Goal: Information Seeking & Learning: Learn about a topic

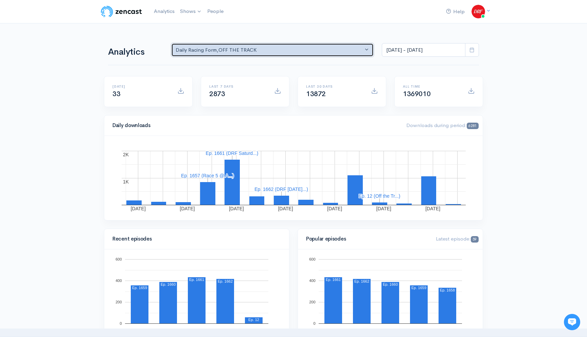
click at [207, 55] on button "Daily Racing Form , OFF THE TRACK" at bounding box center [272, 50] width 202 height 14
click at [217, 77] on link "OFF THE TRACK" at bounding box center [273, 78] width 202 height 12
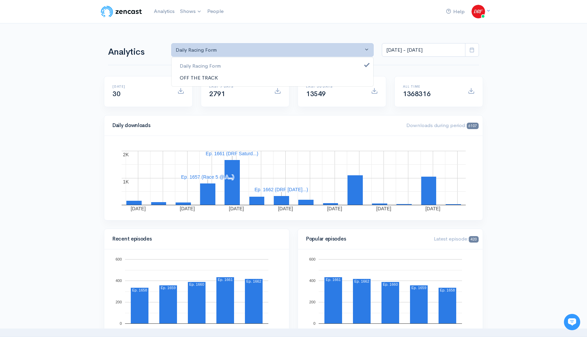
click at [200, 75] on span "OFF THE TRACK" at bounding box center [199, 78] width 38 height 8
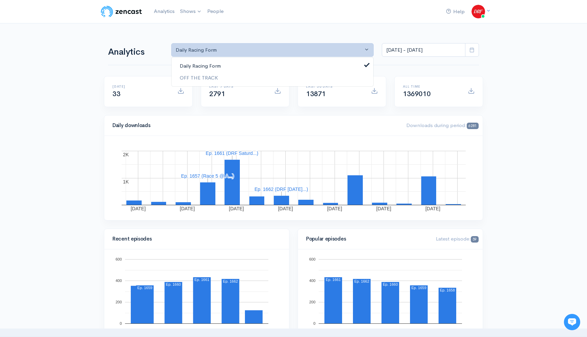
click at [200, 66] on span "Daily Racing Form" at bounding box center [200, 66] width 41 height 8
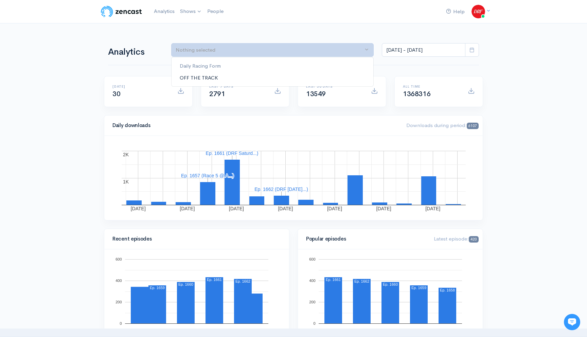
click at [200, 81] on span "OFF THE TRACK" at bounding box center [199, 78] width 38 height 8
select select "15659"
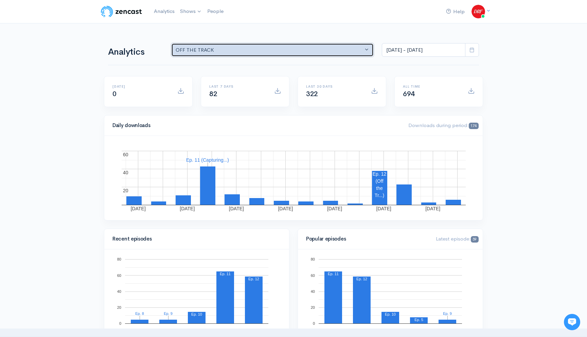
click at [197, 48] on div "OFF THE TRACK" at bounding box center [270, 50] width 188 height 8
click at [210, 77] on span "OFF THE TRACK" at bounding box center [199, 78] width 38 height 8
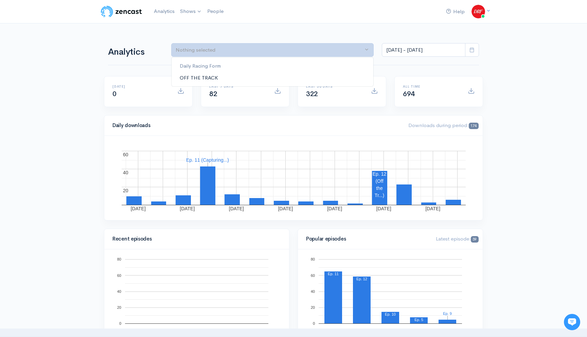
click at [210, 77] on span "OFF THE TRACK" at bounding box center [199, 78] width 38 height 8
select select "15659"
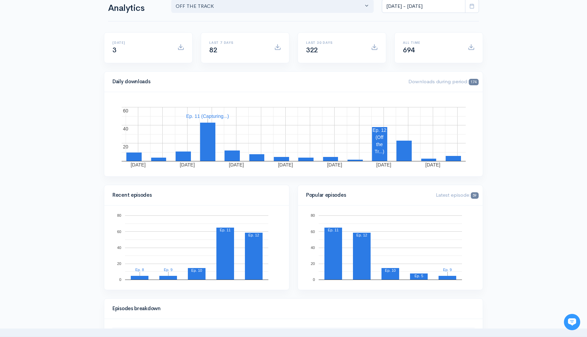
scroll to position [44, 0]
click at [427, 47] on div "All time 694" at bounding box center [431, 47] width 65 height 14
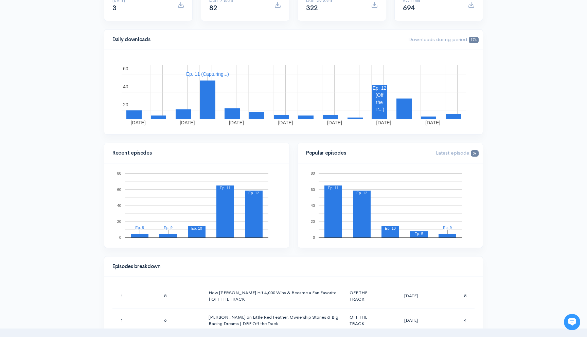
scroll to position [64, 0]
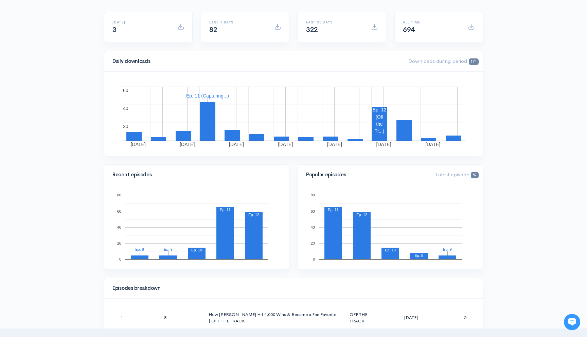
click at [475, 62] on span "174" at bounding box center [474, 61] width 10 height 6
click at [380, 122] on rect "A chart." at bounding box center [379, 120] width 15 height 26
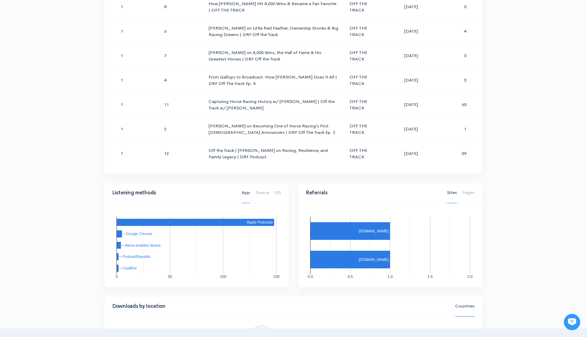
scroll to position [375, 0]
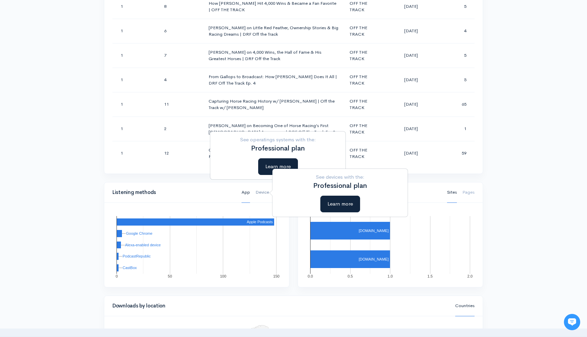
click at [268, 194] on link "Device" at bounding box center [262, 192] width 14 height 21
click at [264, 193] on link "Device" at bounding box center [262, 192] width 14 height 21
click at [262, 191] on link "Device" at bounding box center [262, 192] width 14 height 21
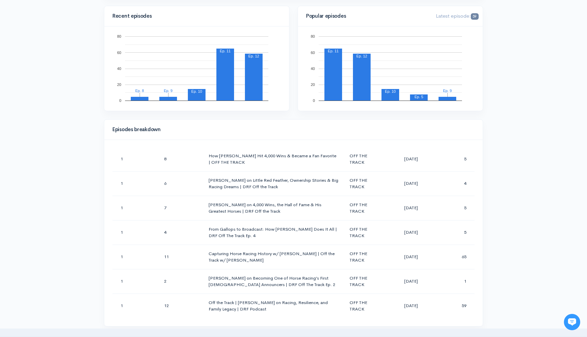
scroll to position [0, 0]
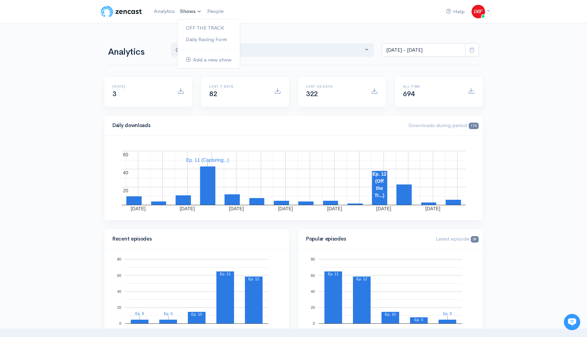
click at [196, 10] on link "Shows" at bounding box center [190, 11] width 27 height 15
click at [197, 30] on link "OFF THE TRACK" at bounding box center [209, 28] width 62 height 12
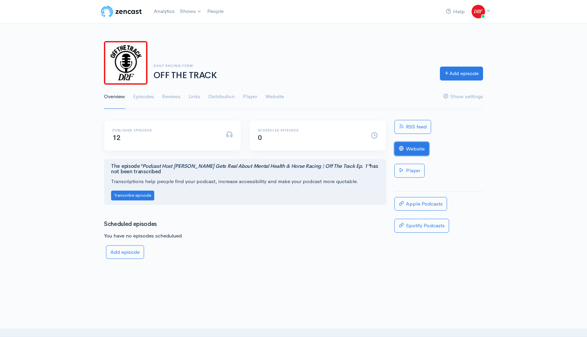
click at [419, 149] on link "Website" at bounding box center [411, 149] width 35 height 14
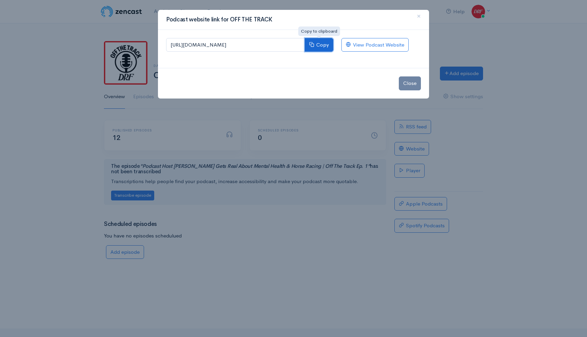
click at [320, 42] on button "Copy" at bounding box center [319, 45] width 29 height 14
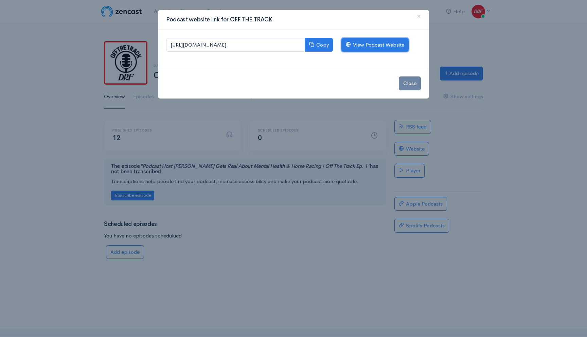
click at [359, 42] on link "View Podcast Website" at bounding box center [374, 45] width 67 height 14
click at [416, 14] on button "×" at bounding box center [419, 16] width 20 height 19
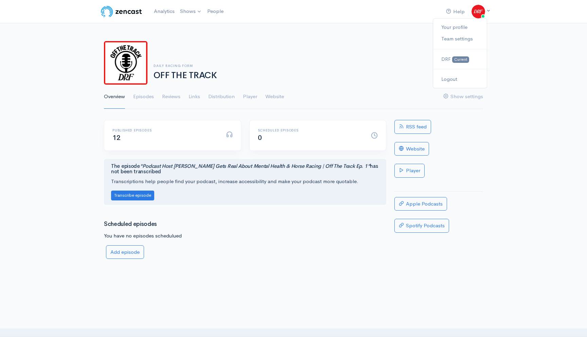
click at [478, 12] on img at bounding box center [479, 12] width 14 height 14
click at [516, 50] on div "Daily Racing Form OFF THE TRACK Add episode Overview Episodes Reviews Links Dis…" at bounding box center [293, 71] width 587 height 76
click at [230, 96] on link "Distribution" at bounding box center [221, 97] width 27 height 24
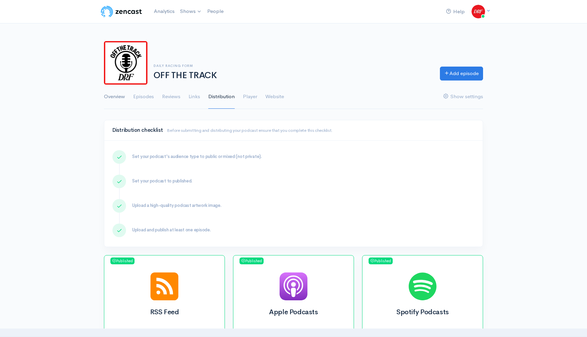
click at [117, 92] on link "Overview" at bounding box center [114, 97] width 21 height 24
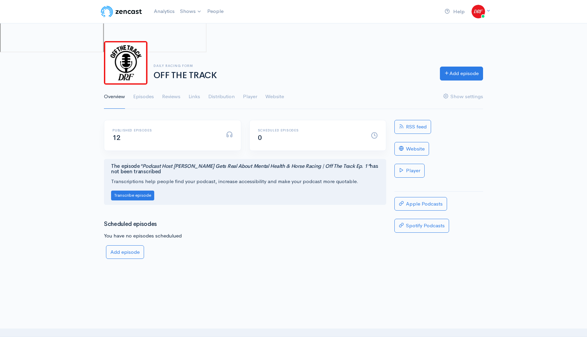
scroll to position [2, 0]
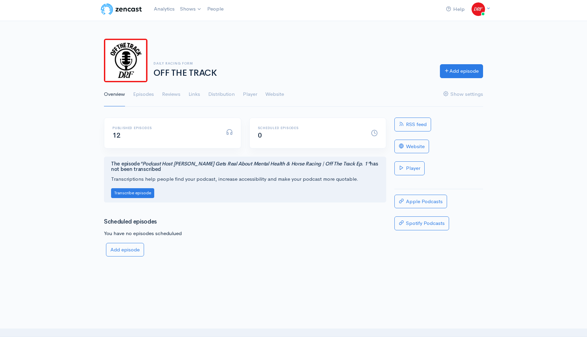
click at [132, 92] on ul "Overview Episodes Reviews Links Distribution Player Website Show settings" at bounding box center [293, 94] width 379 height 24
click at [140, 92] on link "Episodes" at bounding box center [143, 94] width 21 height 24
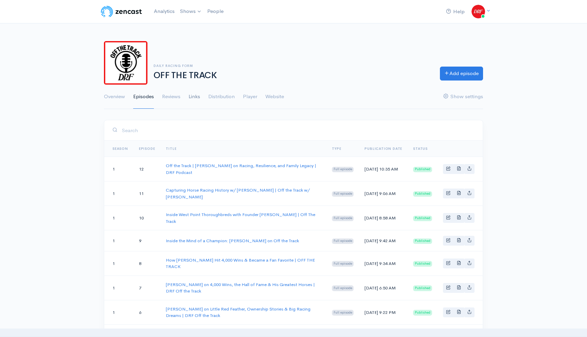
click at [193, 96] on link "Links" at bounding box center [195, 97] width 12 height 24
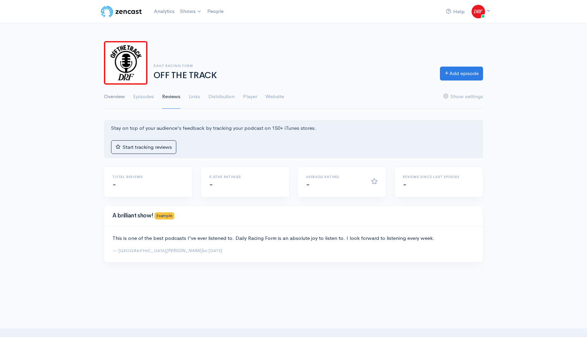
click at [114, 94] on link "Overview" at bounding box center [114, 97] width 21 height 24
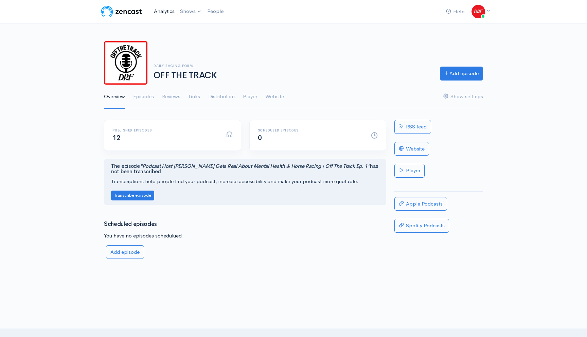
click at [162, 12] on link "Analytics" at bounding box center [164, 11] width 26 height 15
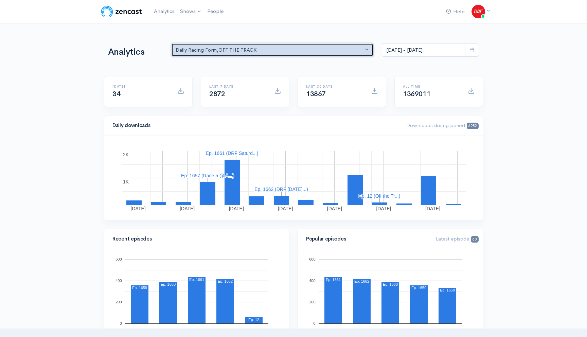
click at [244, 54] on button "Daily Racing Form , OFF THE TRACK" at bounding box center [272, 50] width 202 height 14
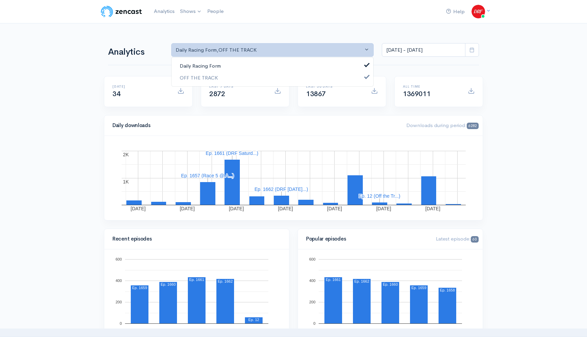
click at [213, 67] on span "Daily Racing Form" at bounding box center [200, 66] width 41 height 8
select select "15659"
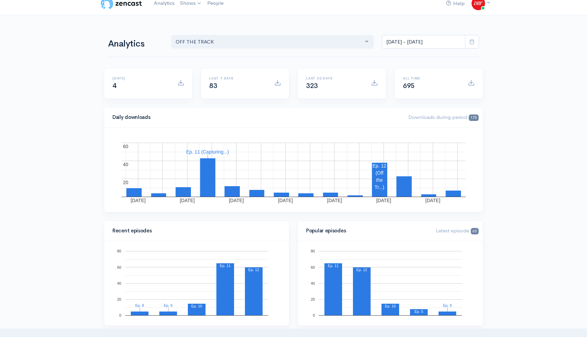
scroll to position [8, 0]
click at [472, 42] on icon at bounding box center [472, 41] width 5 height 5
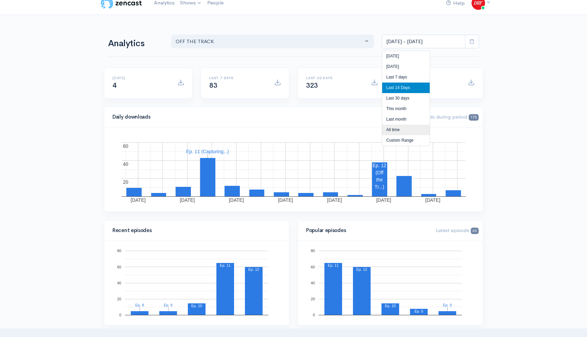
click at [402, 133] on li "All time" at bounding box center [406, 130] width 48 height 11
type input "[DATE] - [DATE]"
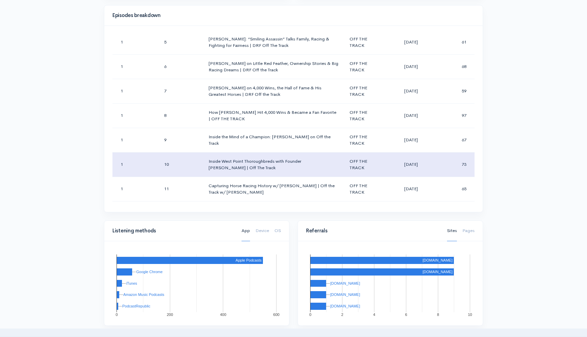
scroll to position [164, 0]
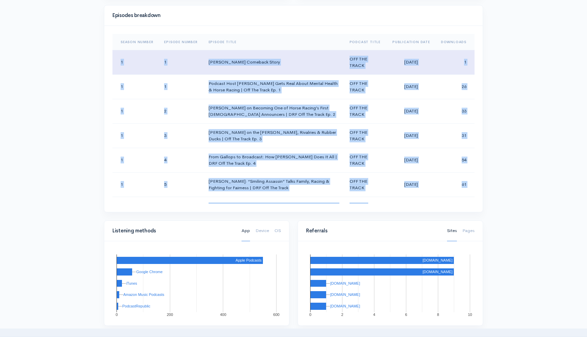
drag, startPoint x: 468, startPoint y: 193, endPoint x: 119, endPoint y: 55, distance: 375.4
click at [119, 55] on tbody "1 1 [PERSON_NAME] Comeback Story OFF THE TRACK [DATE] 1 1 1 Podcast Host [PERSO…" at bounding box center [293, 209] width 362 height 318
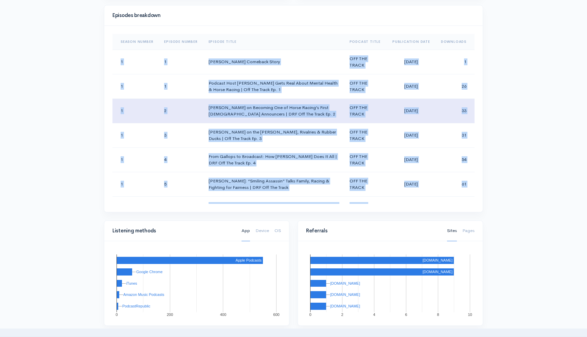
copy tbody "8 9 Lorem Ipsu’d Sitametc Adipi ELI SED DOEIU Tem 2, 1510 3 7 5 Incidid Utla Et…"
